Goal: Information Seeking & Learning: Learn about a topic

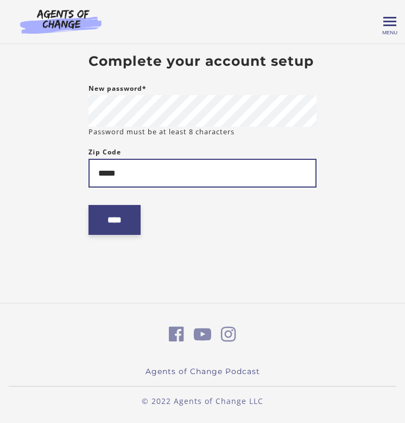
type input "*****"
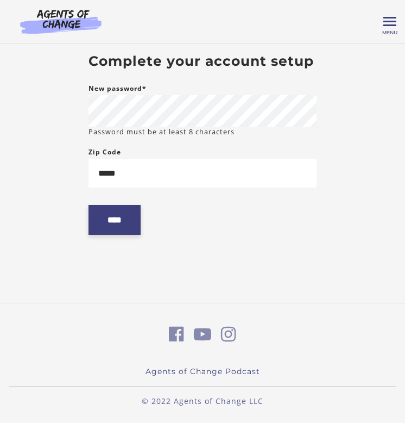
click at [127, 230] on input "****" at bounding box center [115, 220] width 52 height 30
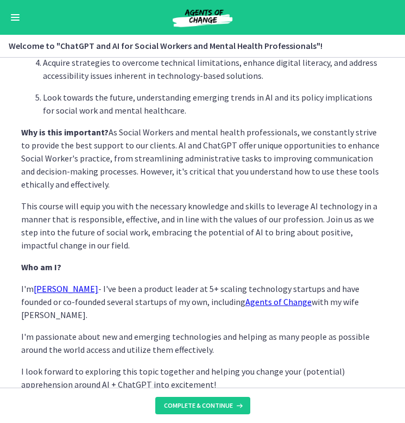
scroll to position [453, 0]
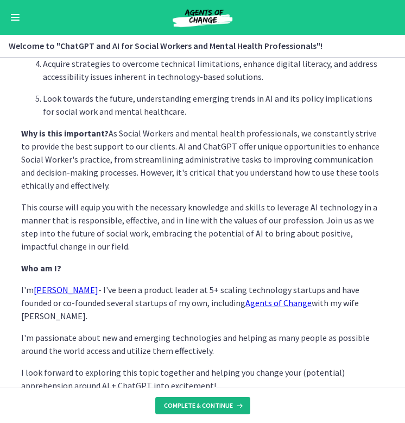
click at [202, 407] on span "Complete & continue" at bounding box center [198, 405] width 69 height 9
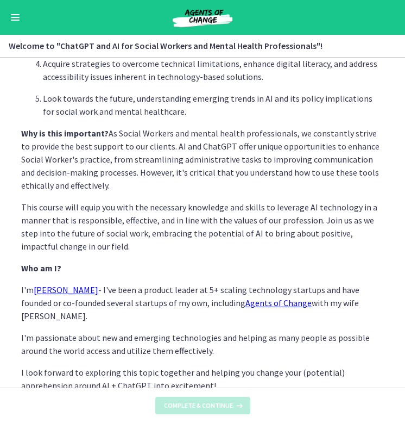
scroll to position [0, 0]
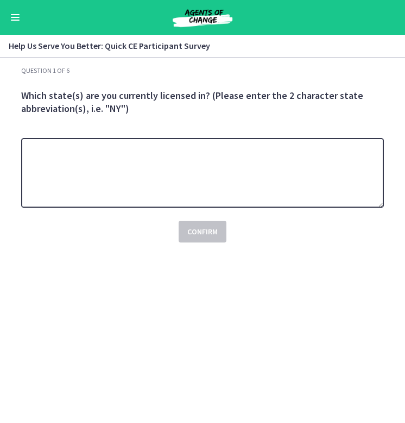
click at [133, 176] on textarea at bounding box center [202, 173] width 363 height 70
type textarea "**"
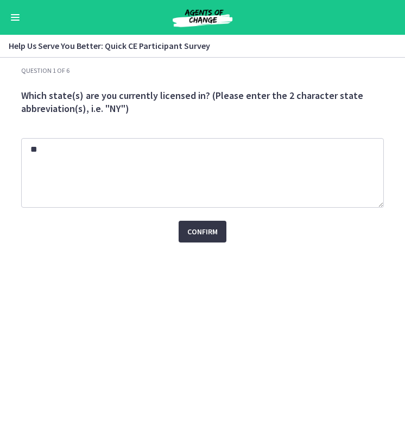
click at [189, 232] on span "Confirm" at bounding box center [202, 231] width 30 height 13
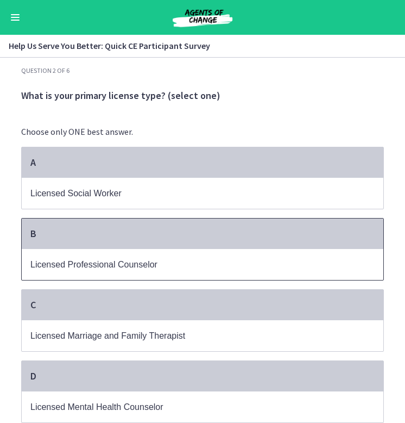
click at [116, 259] on p "Licensed Professional Counselor" at bounding box center [191, 265] width 323 height 14
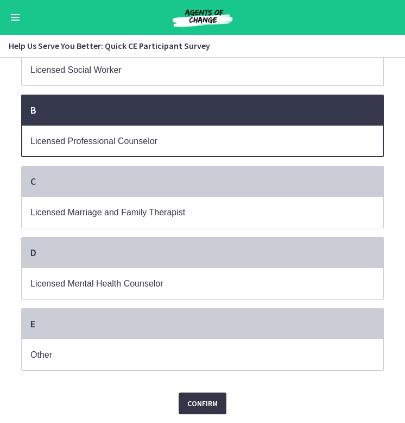
scroll to position [123, 0]
click at [205, 406] on span "Confirm" at bounding box center [202, 403] width 30 height 13
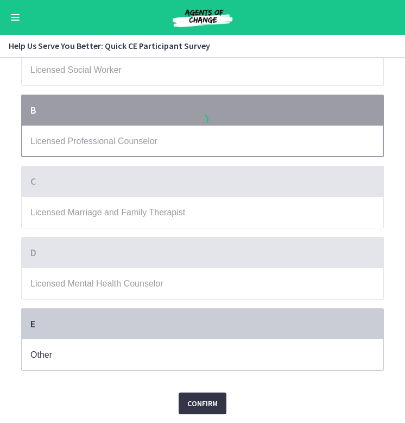
scroll to position [0, 0]
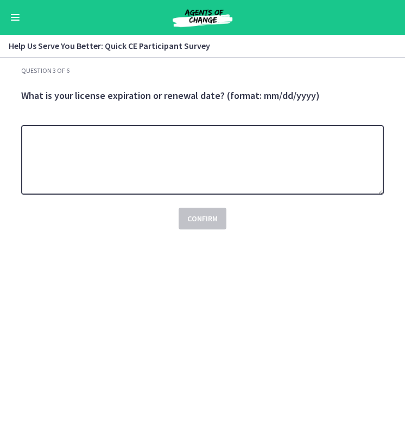
click at [197, 172] on textarea at bounding box center [202, 160] width 363 height 70
paste textarea "**********"
type textarea "**********"
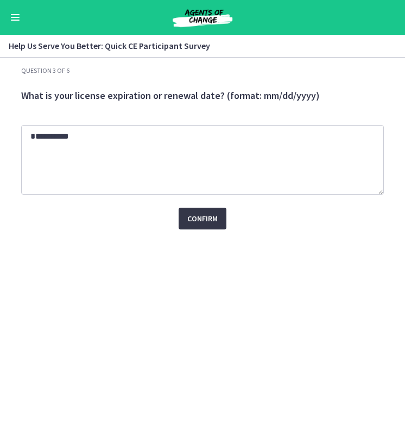
click at [198, 221] on span "Confirm" at bounding box center [202, 218] width 30 height 13
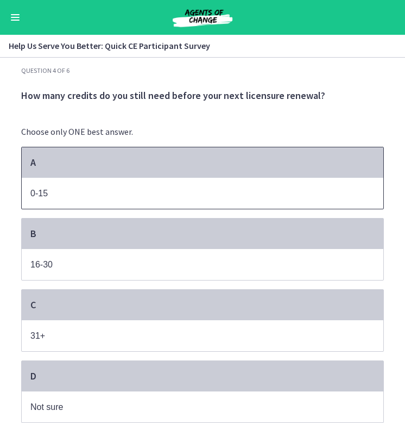
click at [118, 189] on p "0-15" at bounding box center [191, 193] width 323 height 14
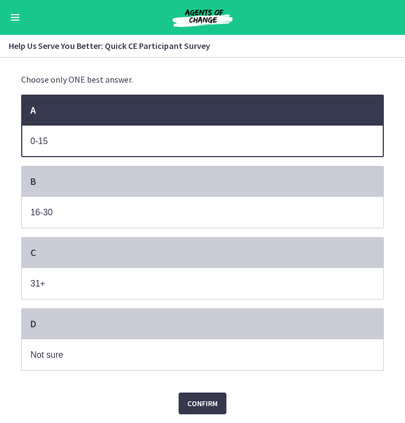
scroll to position [52, 0]
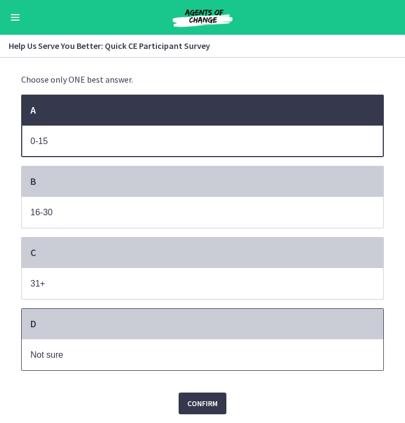
click at [141, 339] on span "Not sure" at bounding box center [203, 354] width 362 height 31
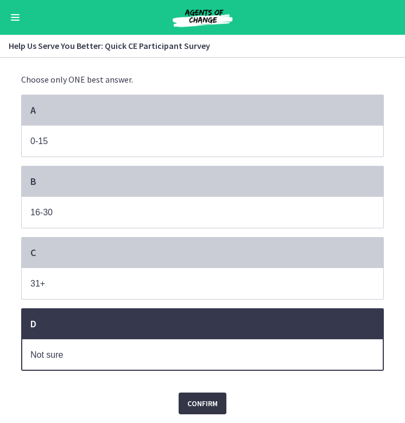
click at [204, 403] on span "Confirm" at bounding box center [202, 403] width 30 height 13
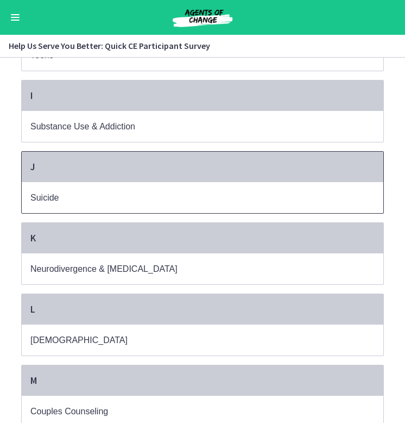
scroll to position [637, 0]
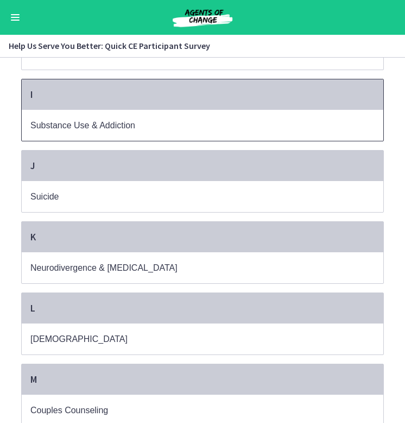
click at [141, 121] on p "Substance Use & Addiction" at bounding box center [191, 125] width 323 height 14
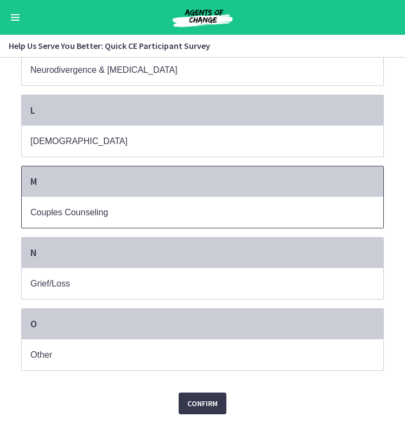
scroll to position [835, 0]
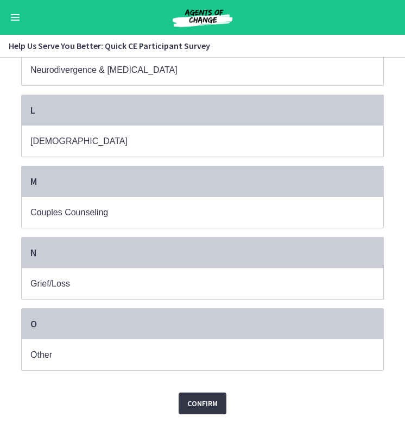
click at [202, 404] on span "Confirm" at bounding box center [202, 403] width 30 height 13
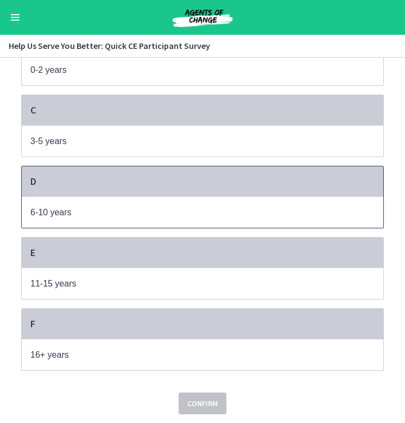
scroll to position [195, 0]
click at [74, 209] on p "6-10 years" at bounding box center [191, 212] width 323 height 14
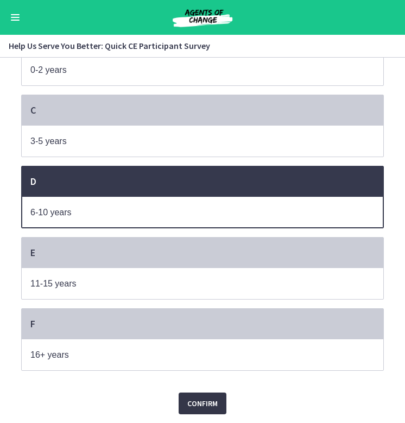
click at [205, 394] on button "Confirm" at bounding box center [203, 403] width 48 height 22
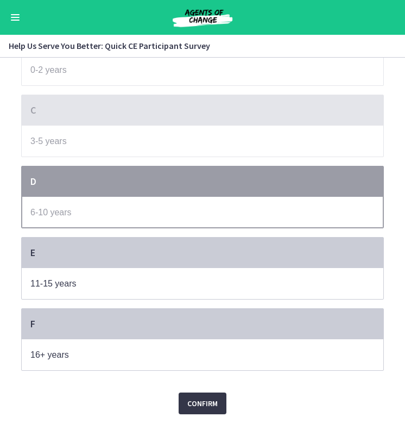
scroll to position [0, 0]
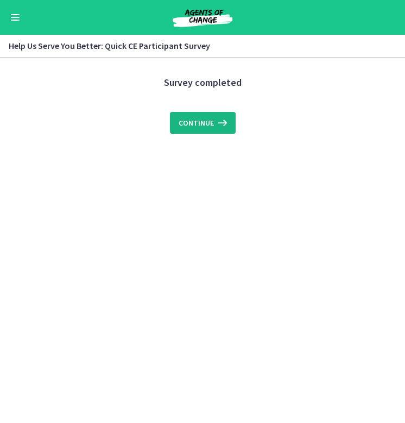
click at [221, 120] on icon at bounding box center [221, 122] width 15 height 13
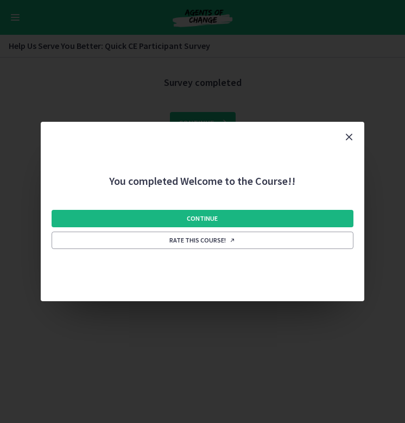
click at [192, 220] on span "Continue" at bounding box center [202, 218] width 31 height 9
